Goal: Transaction & Acquisition: Register for event/course

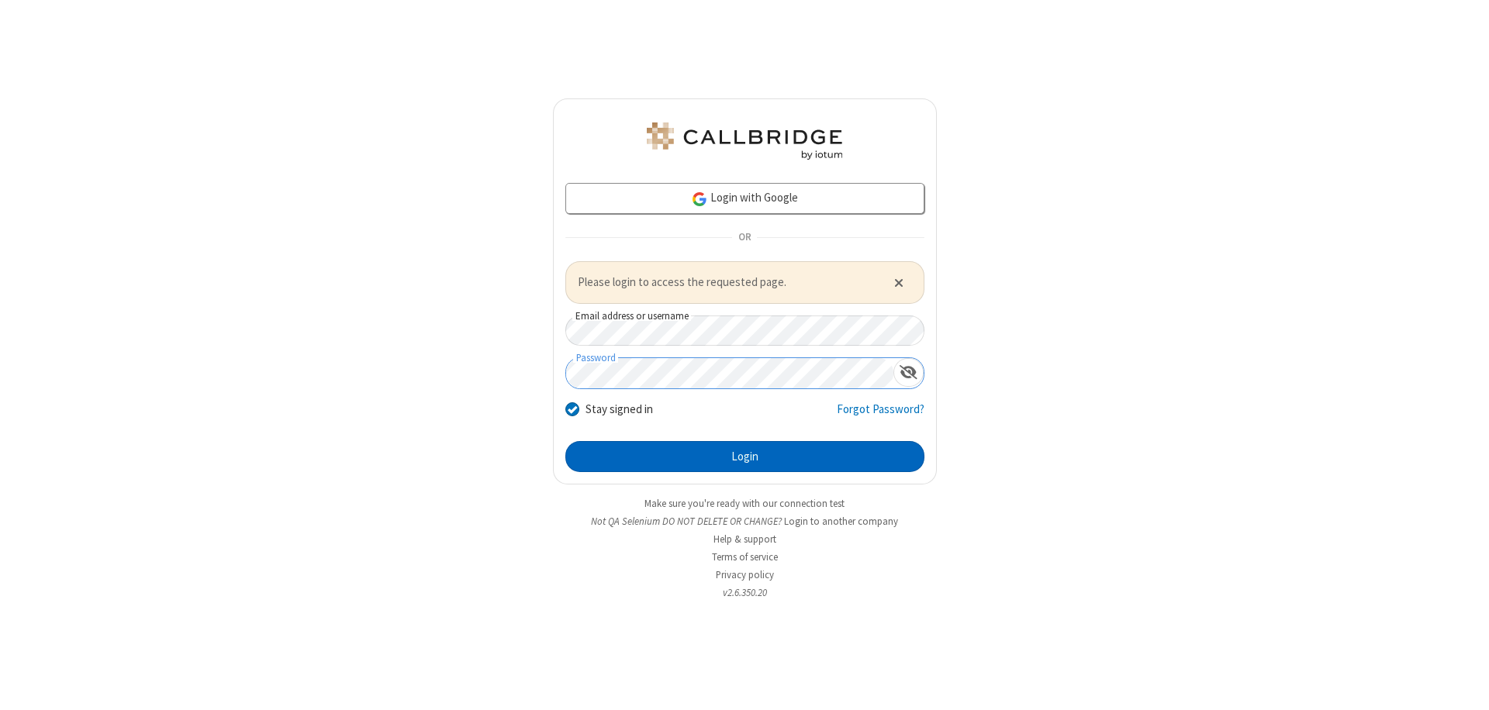
click at [744, 456] on button "Login" at bounding box center [744, 456] width 359 height 31
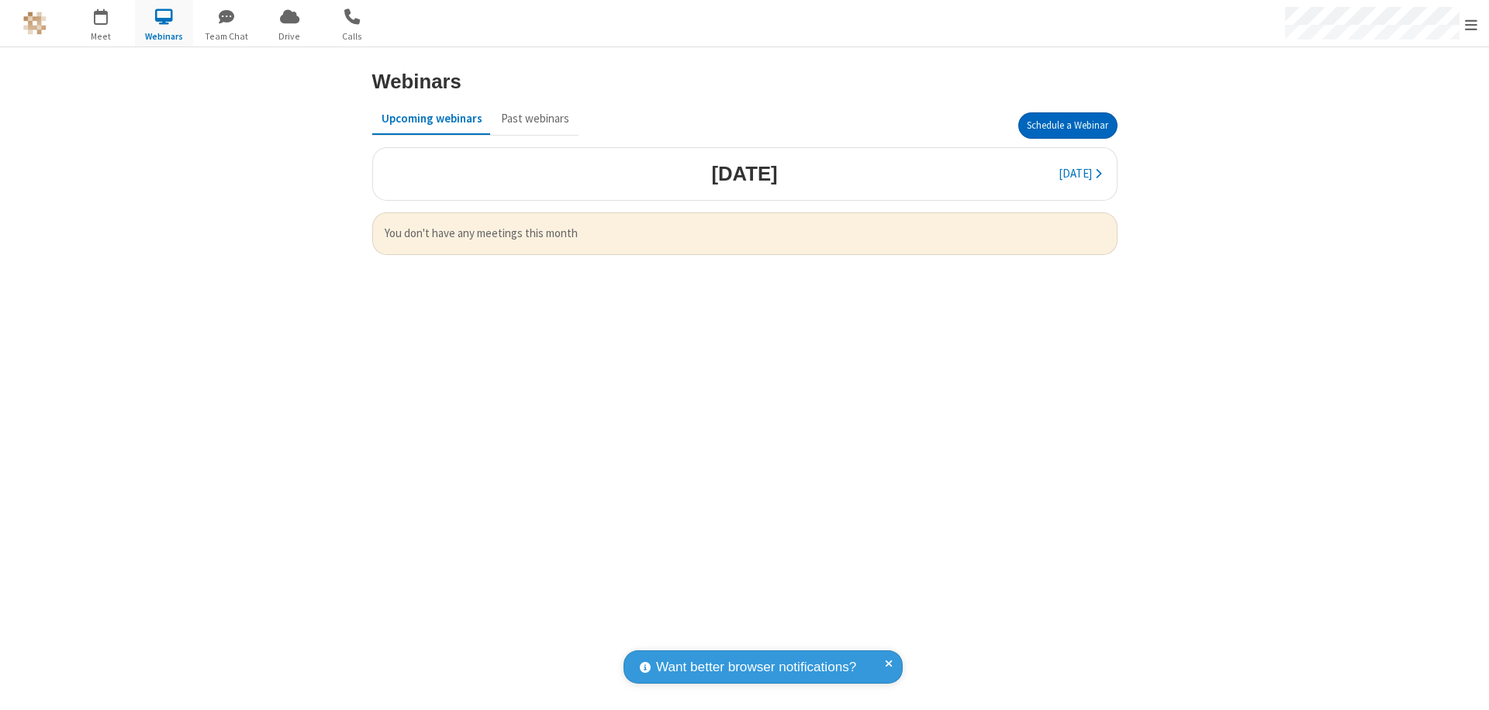
click at [1067, 126] on button "Schedule a Webinar" at bounding box center [1067, 125] width 99 height 26
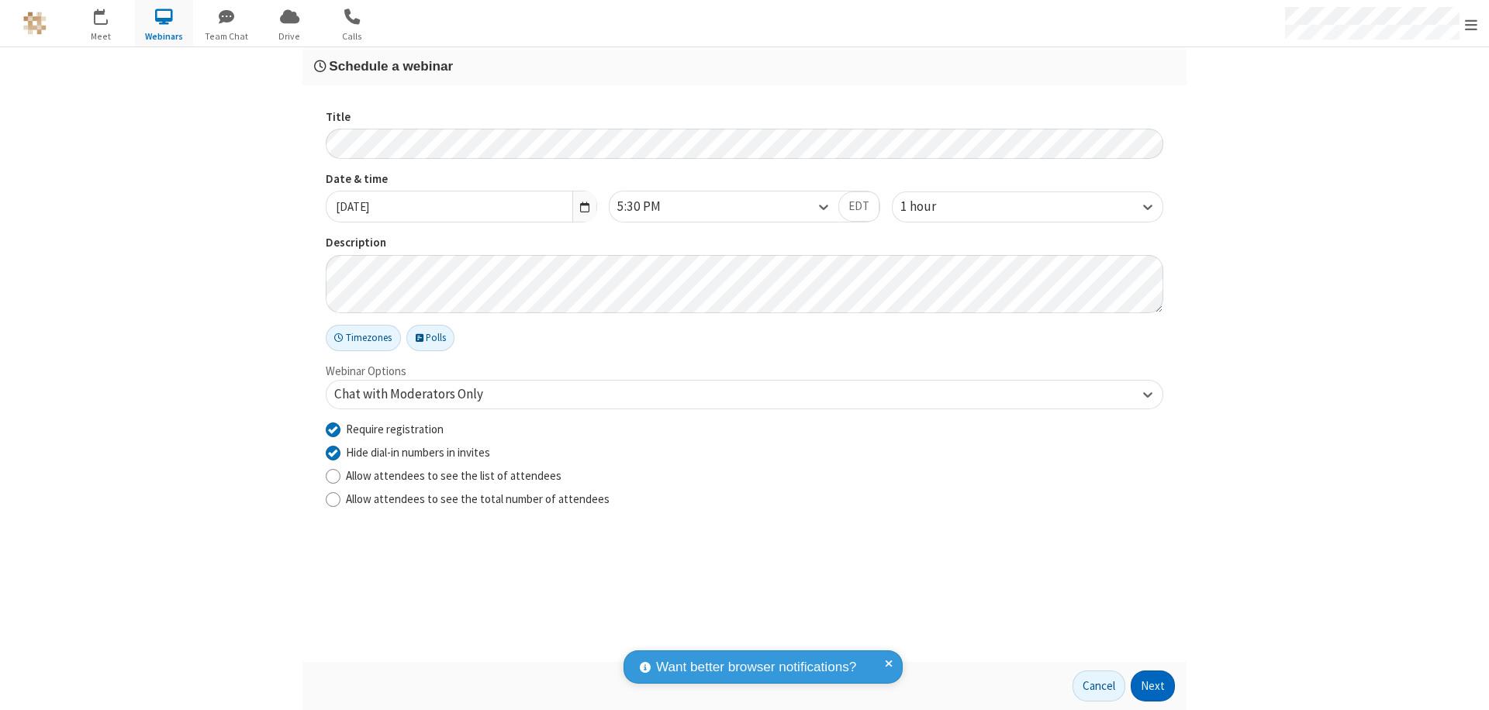
click at [1153, 686] on button "Next" at bounding box center [1153, 686] width 44 height 31
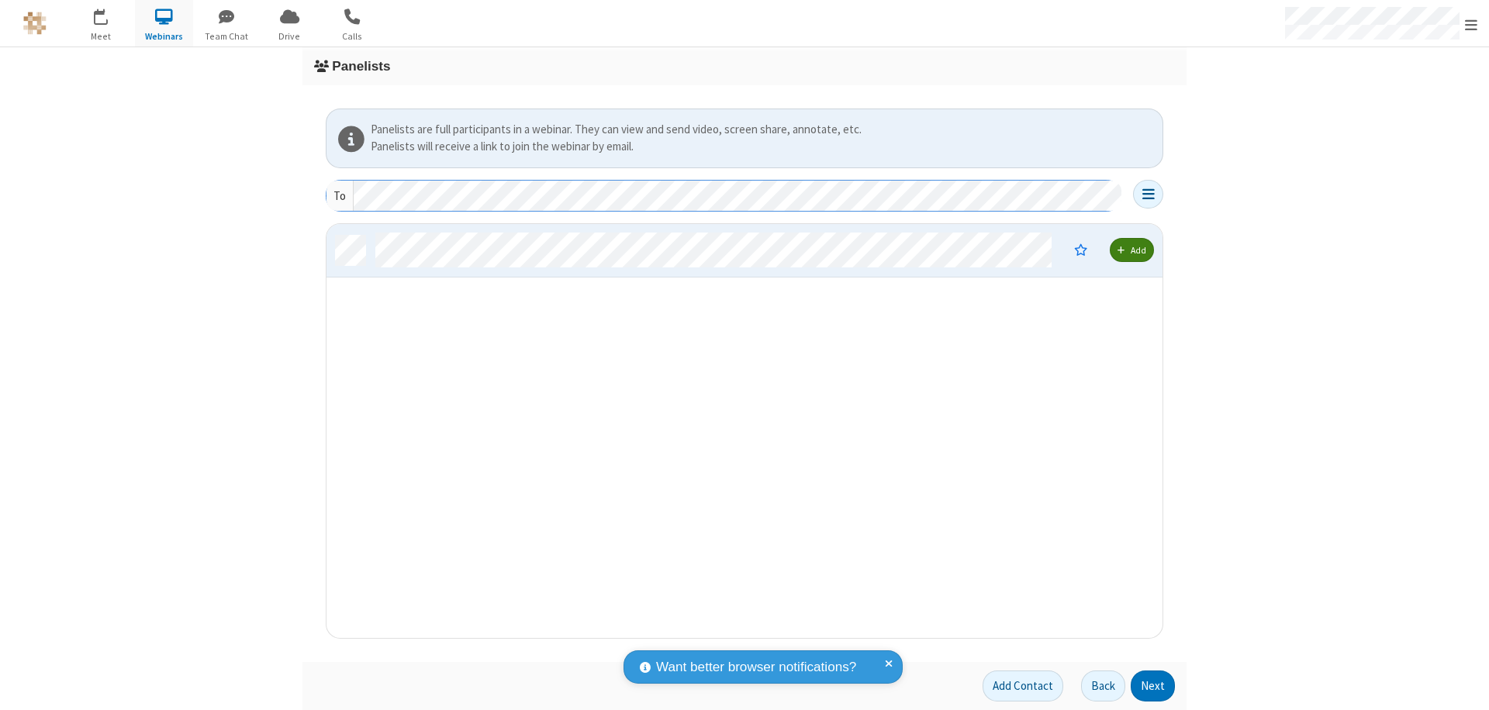
scroll to position [402, 824]
click at [1153, 686] on button "Next" at bounding box center [1153, 686] width 44 height 31
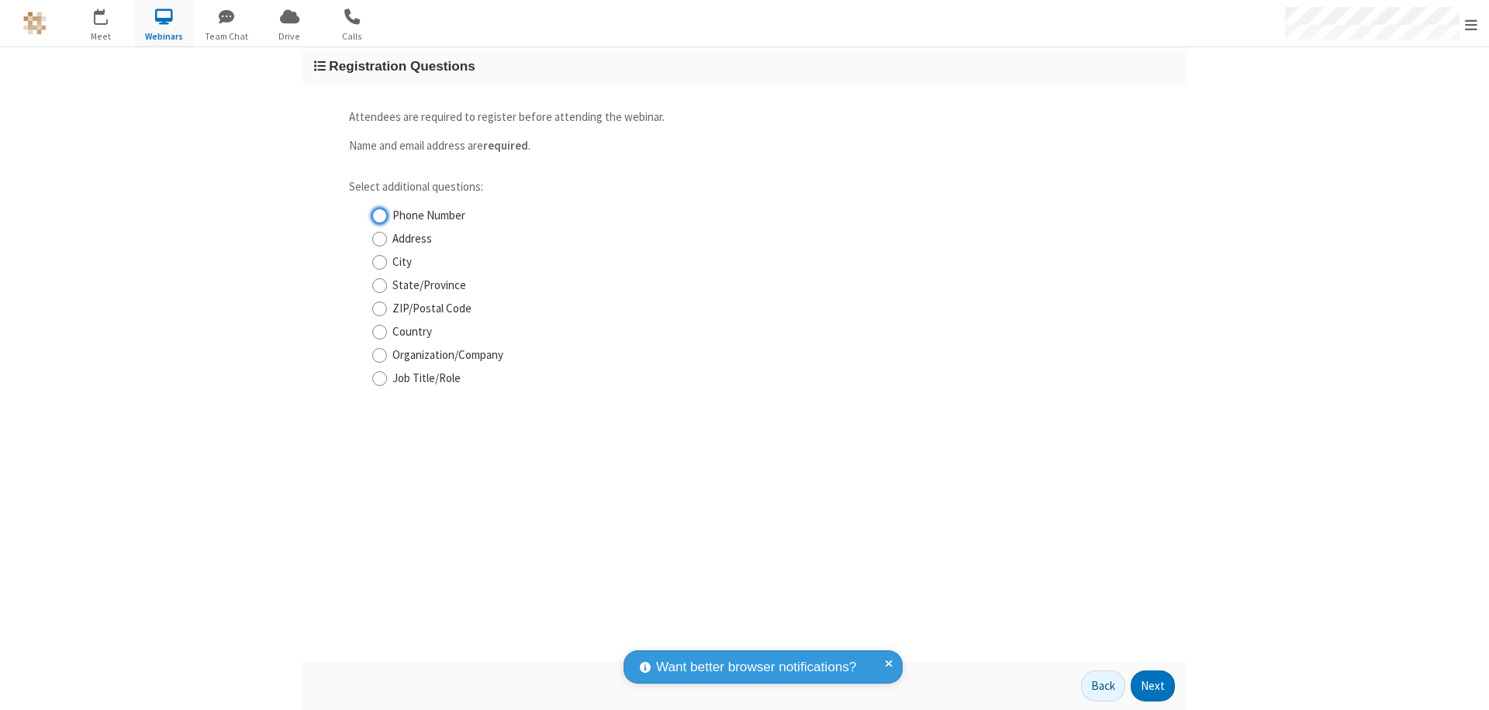
click at [379, 216] on input "Phone Number" at bounding box center [379, 216] width 15 height 16
checkbox input "true"
click at [1153, 686] on button "Next" at bounding box center [1153, 686] width 44 height 31
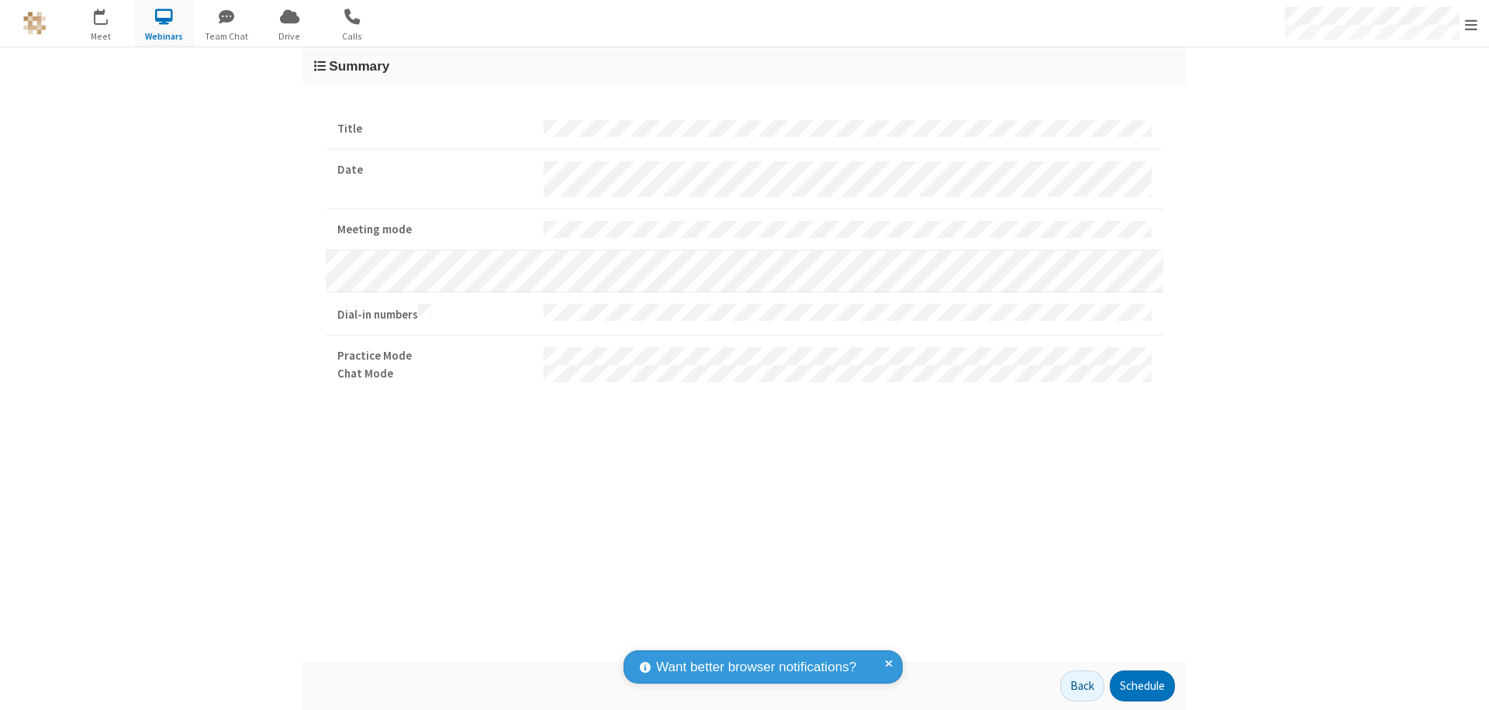
click at [1142, 686] on button "Schedule" at bounding box center [1142, 686] width 65 height 31
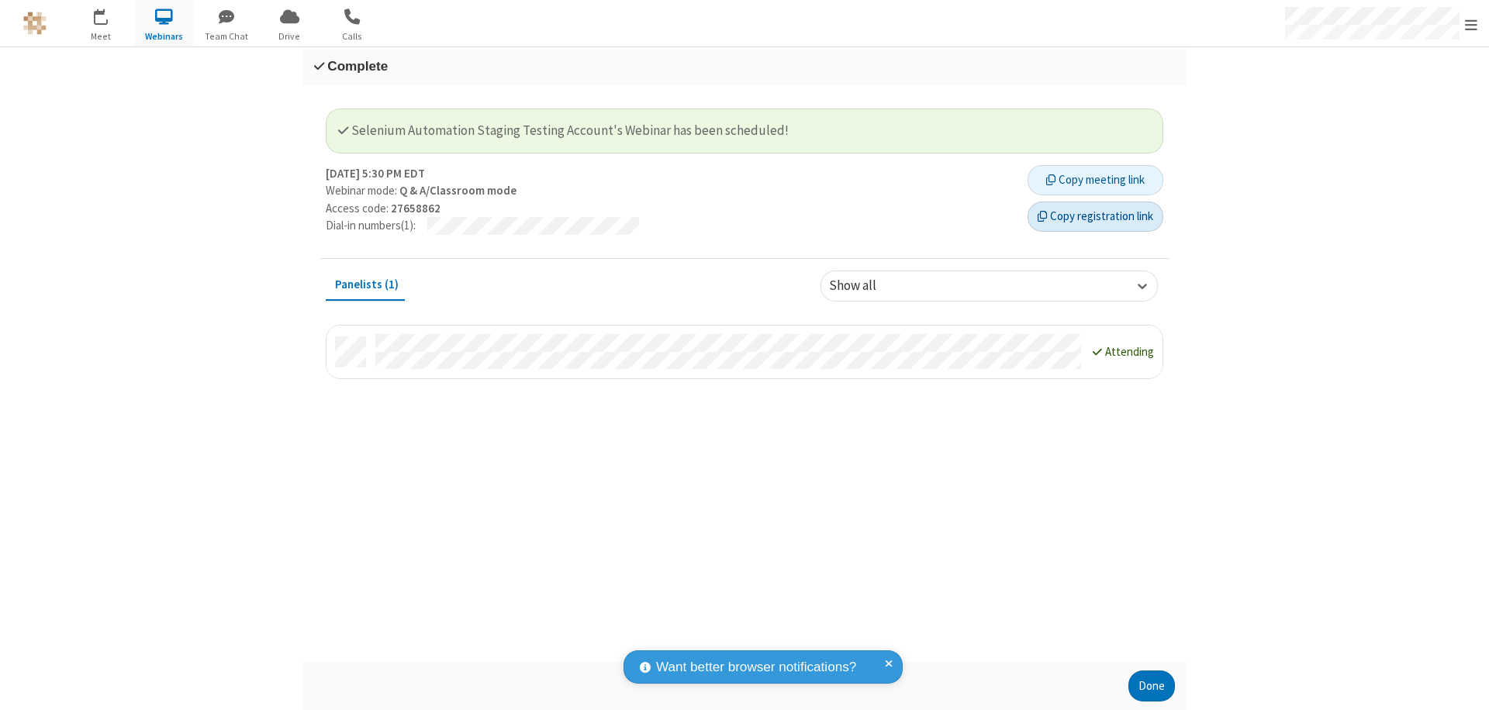
click at [1095, 216] on button "Copy registration link" at bounding box center [1096, 217] width 136 height 31
click at [1152, 686] on button "Done" at bounding box center [1151, 686] width 47 height 31
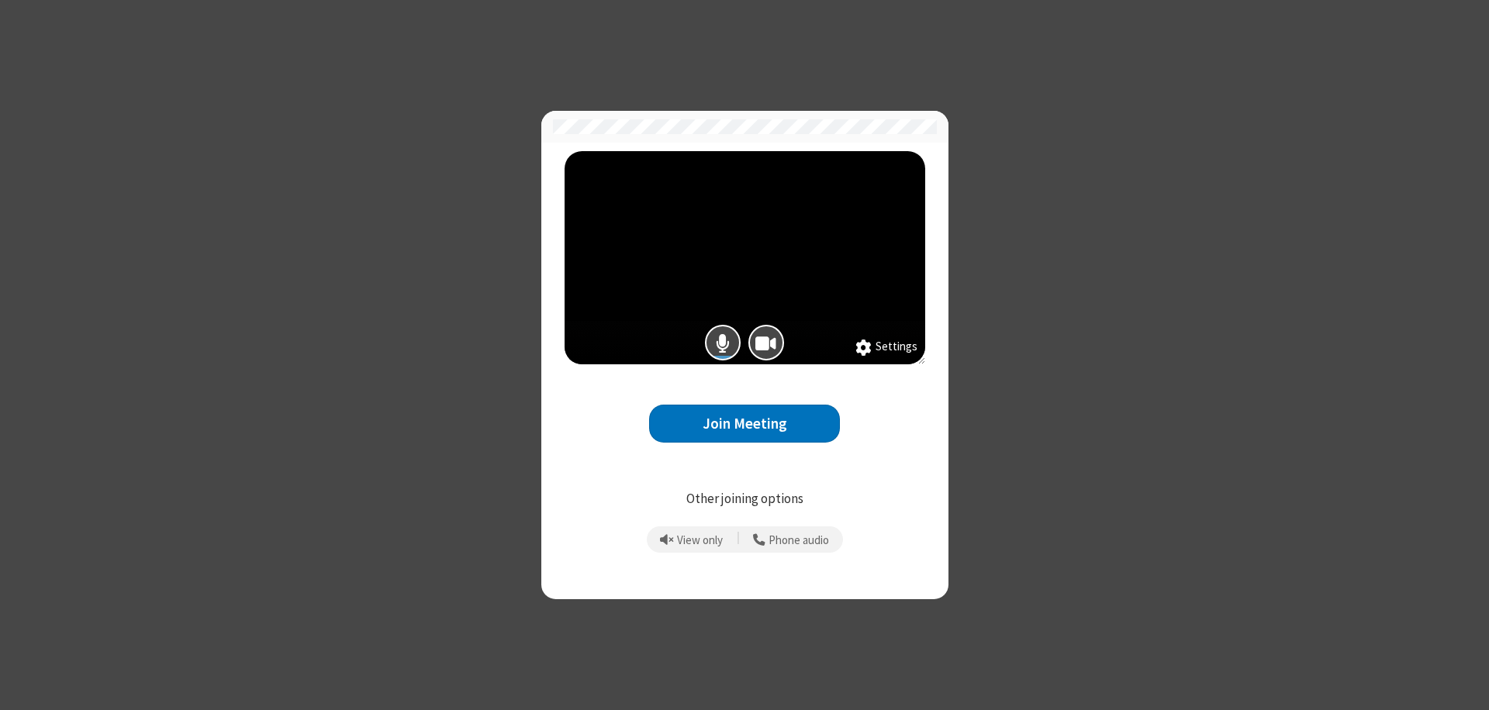
click at [744, 423] on button "Join Meeting" at bounding box center [744, 424] width 191 height 38
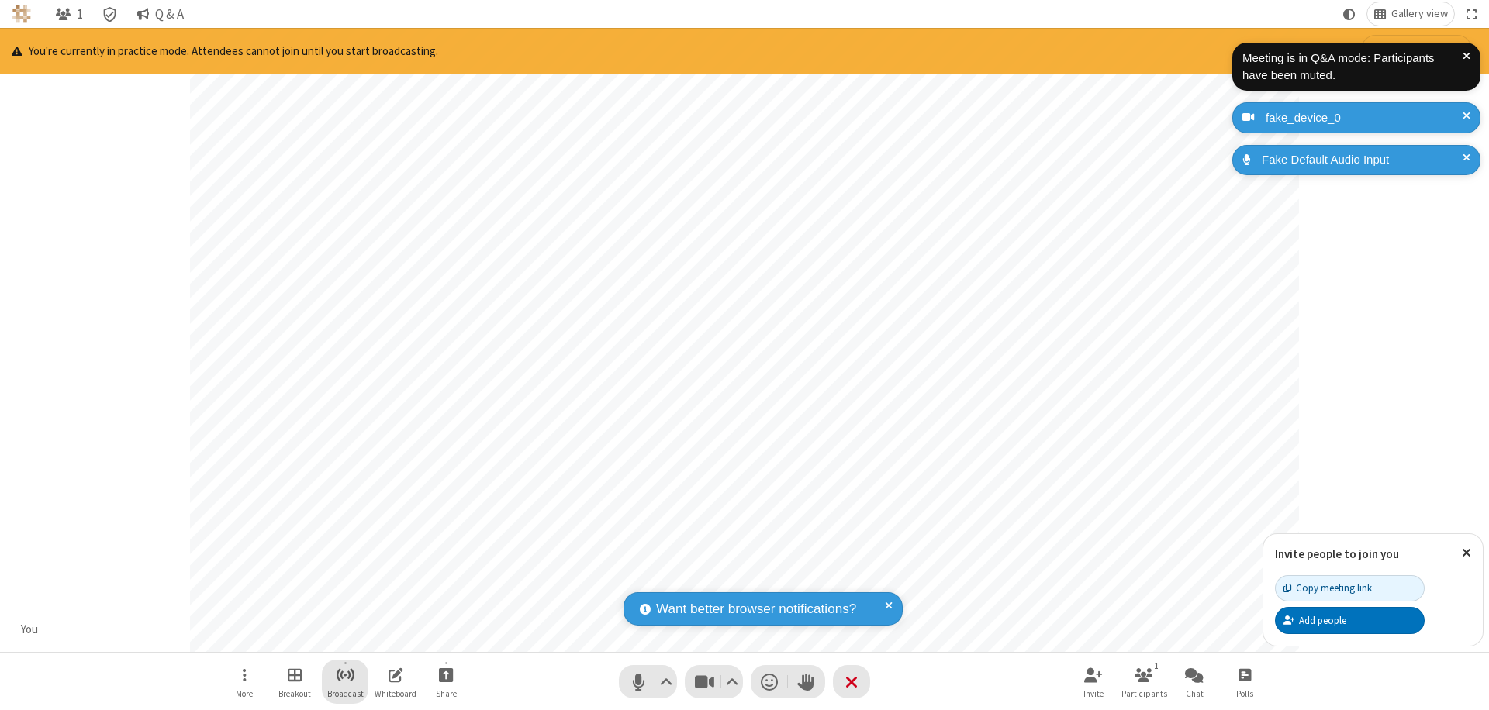
click at [344, 675] on span "Start broadcast" at bounding box center [345, 674] width 19 height 19
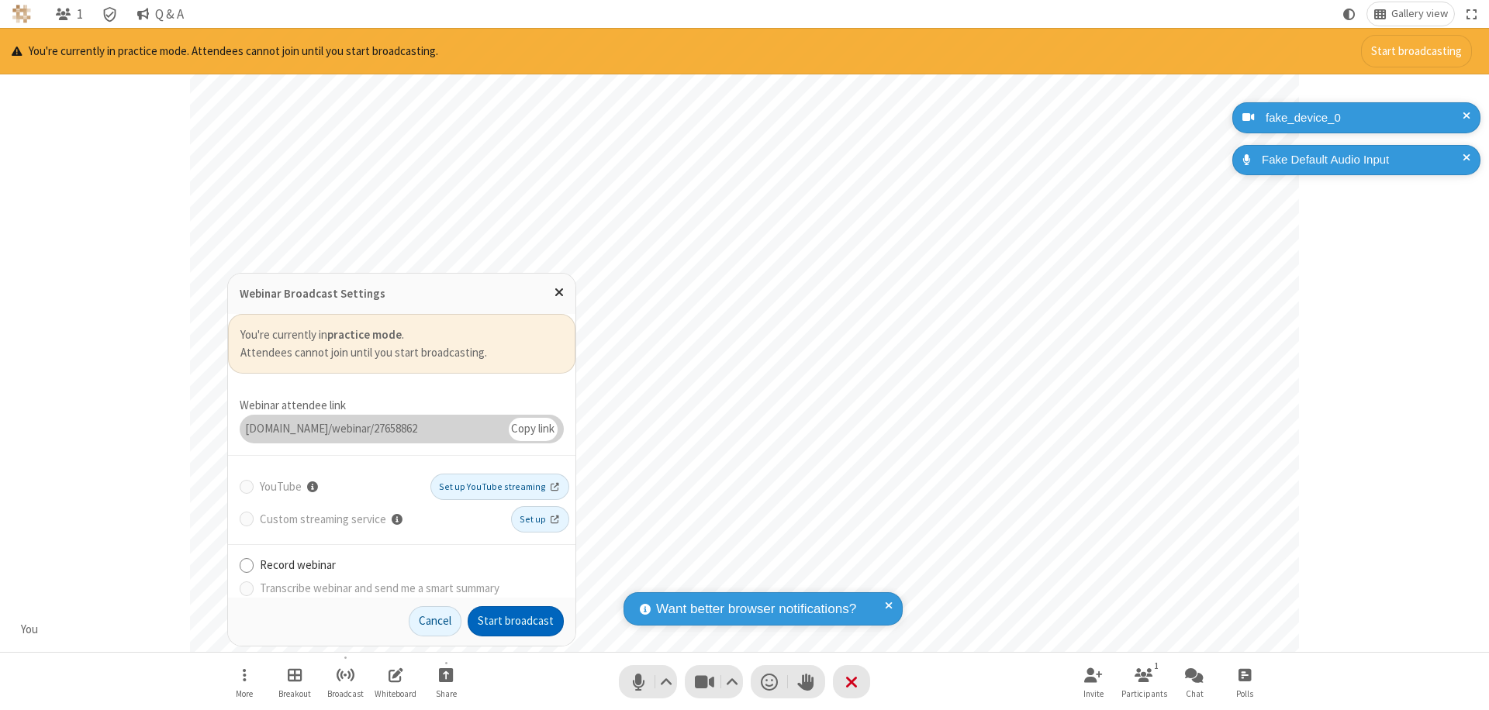
click at [516, 621] on button "Start broadcast" at bounding box center [516, 621] width 96 height 31
